Goal: Information Seeking & Learning: Learn about a topic

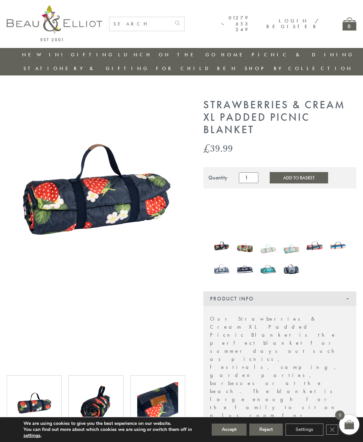
click at [92, 202] on img at bounding box center [96, 188] width 179 height 179
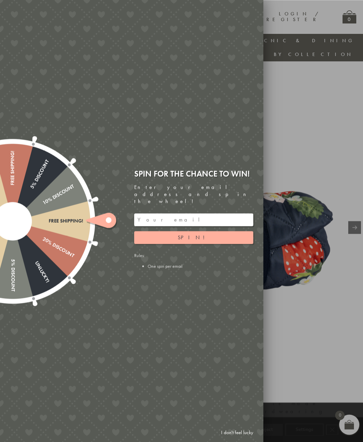
click at [243, 431] on link "I don't feel lucky" at bounding box center [237, 433] width 39 height 12
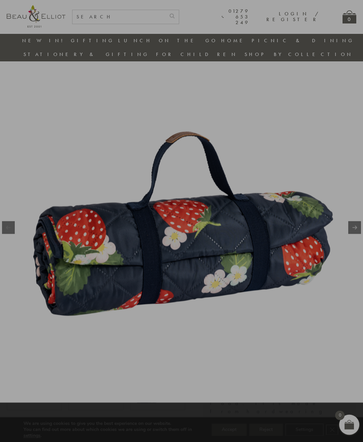
scroll to position [6, 0]
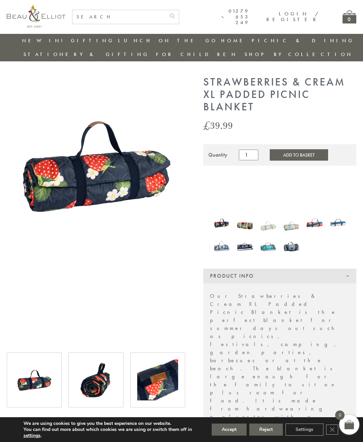
scroll to position [11, 0]
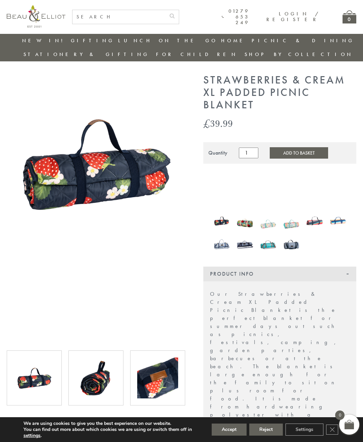
click at [252, 210] on img at bounding box center [245, 221] width 16 height 22
